Goal: Information Seeking & Learning: Learn about a topic

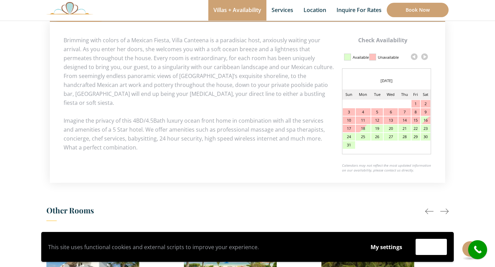
scroll to position [307, 0]
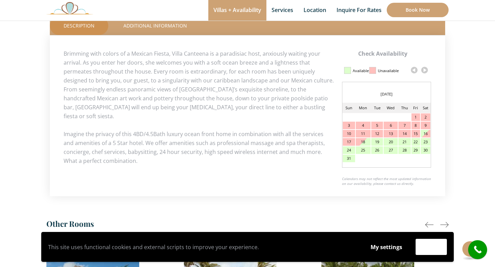
click at [443, 221] on div at bounding box center [444, 225] width 8 height 8
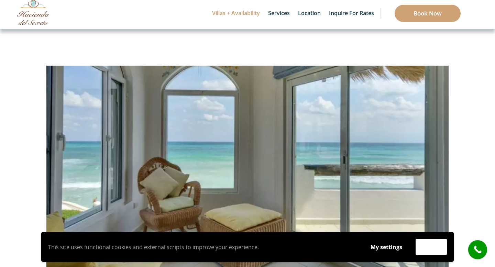
scroll to position [7, 0]
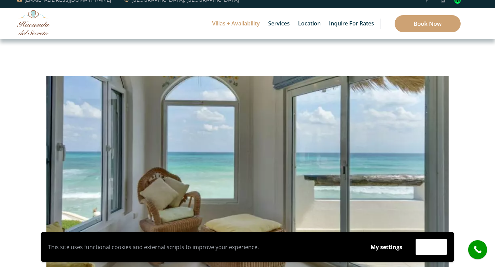
click at [224, 148] on img at bounding box center [247, 157] width 402 height 268
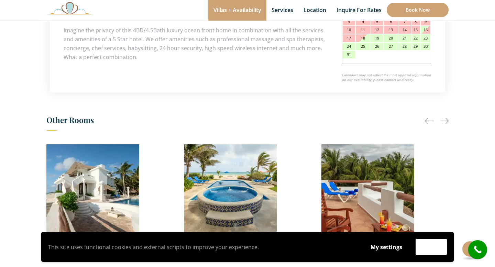
scroll to position [413, 0]
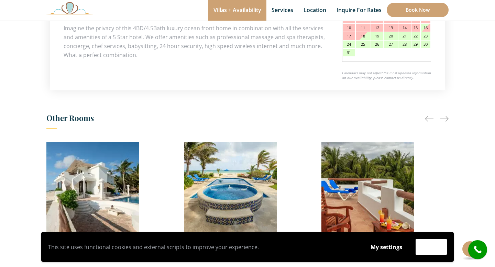
click at [110, 182] on img at bounding box center [92, 188] width 93 height 93
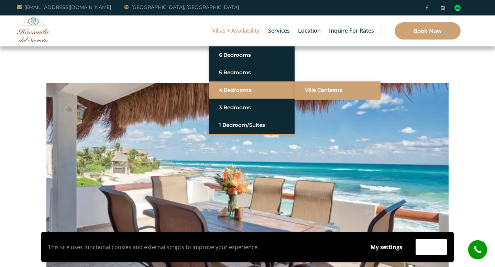
click at [326, 89] on link "Villa Canteena" at bounding box center [337, 90] width 65 height 12
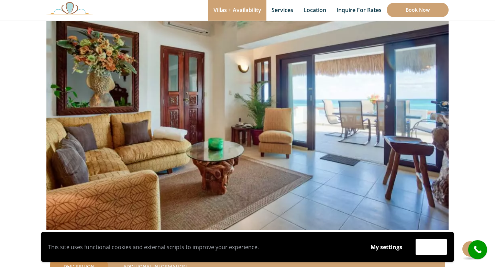
scroll to position [67, 0]
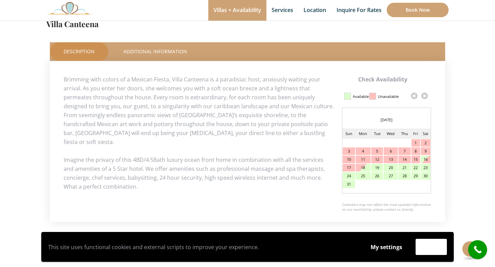
scroll to position [283, 0]
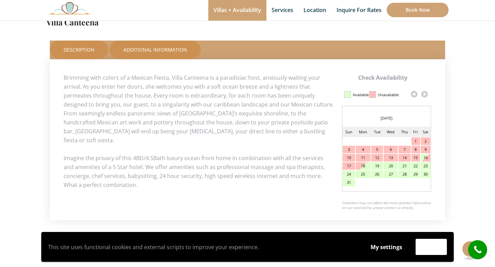
click at [174, 47] on link "Additional Information" at bounding box center [155, 50] width 91 height 19
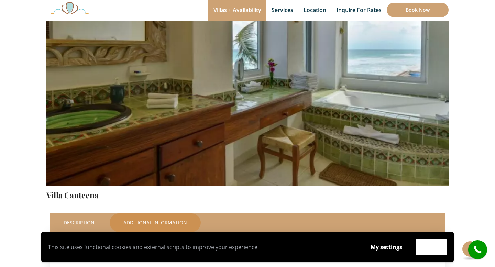
scroll to position [116, 0]
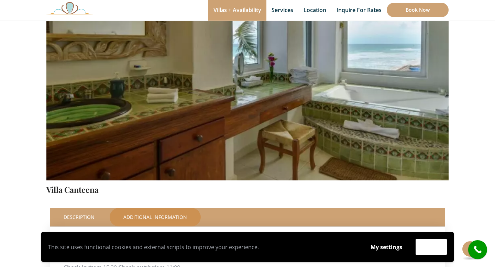
click at [466, 247] on div "This site uses functional cookies and external scripts to improve your experien…" at bounding box center [247, 247] width 485 height 30
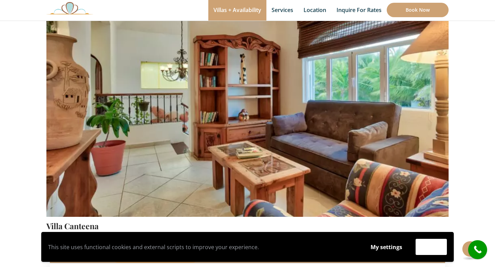
scroll to position [85, 0]
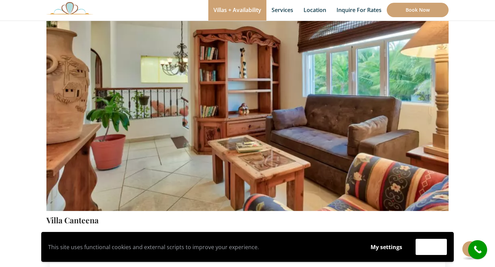
click at [437, 120] on img at bounding box center [247, 79] width 402 height 268
click at [368, 131] on img at bounding box center [247, 79] width 402 height 268
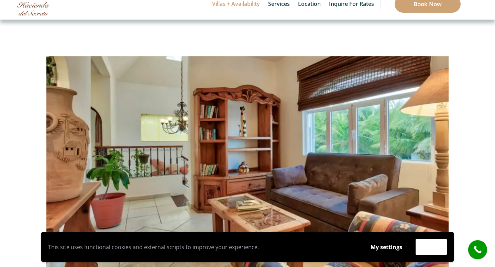
scroll to position [27, 0]
